Goal: Navigation & Orientation: Find specific page/section

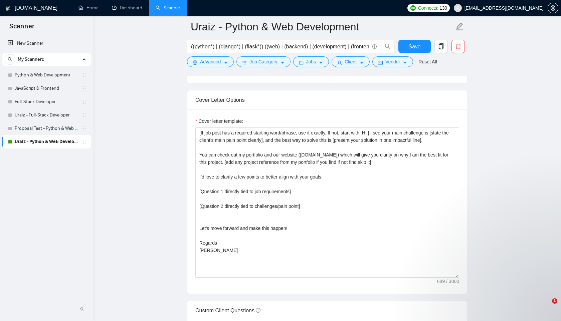
click at [51, 143] on link "Uraiz - Python & Web Development" at bounding box center [46, 141] width 63 height 13
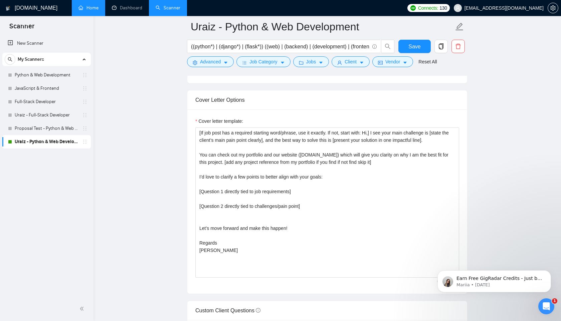
click at [91, 6] on link "Home" at bounding box center [89, 8] width 20 height 6
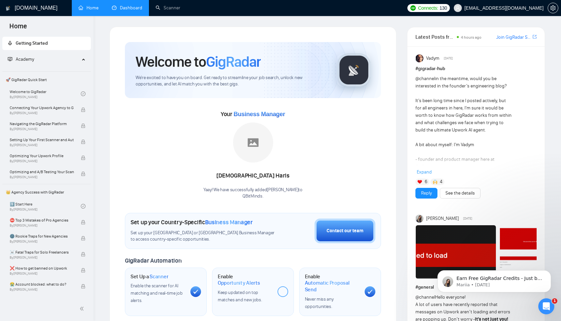
click at [126, 8] on link "Dashboard" at bounding box center [127, 8] width 30 height 6
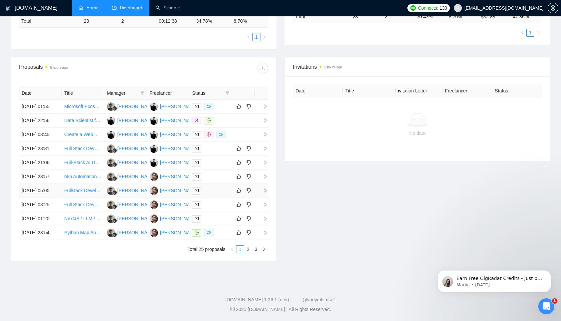
scroll to position [212, 0]
click at [389, 191] on div "Invitations 5 hours ago Date Title Invitation Letter Freelancer Status No data" at bounding box center [418, 159] width 274 height 205
